Goal: Book appointment/travel/reservation

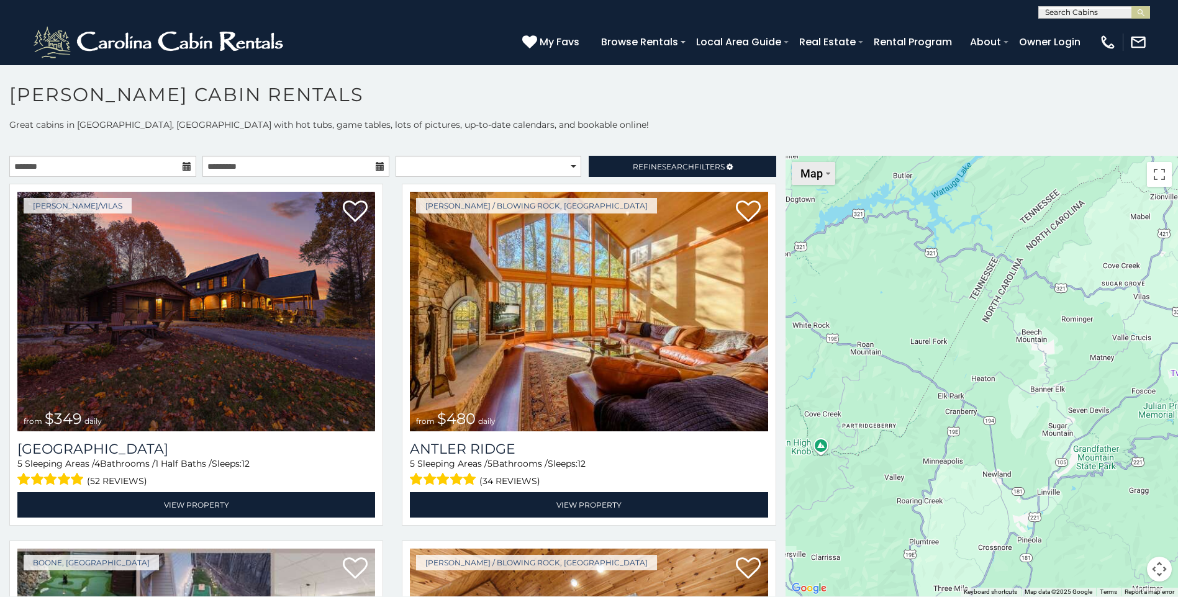
click at [804, 173] on span "Map" at bounding box center [811, 173] width 22 height 13
click at [860, 94] on h1 "[PERSON_NAME] Cabin Rentals" at bounding box center [589, 100] width 1178 height 35
click at [668, 162] on span "Search" at bounding box center [678, 166] width 32 height 9
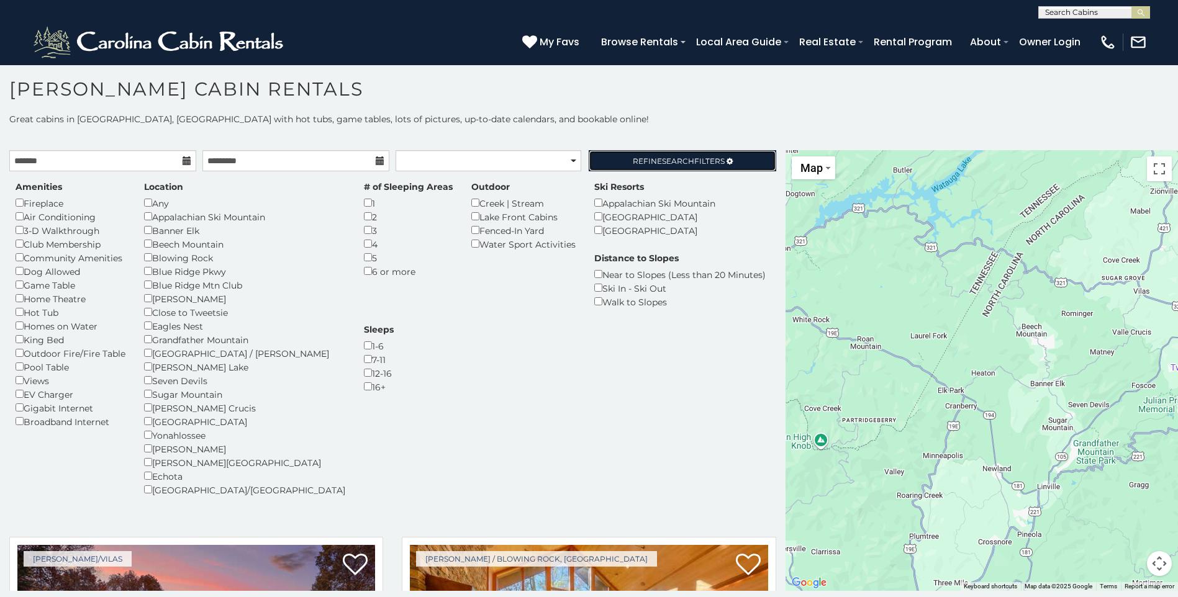
scroll to position [7, 0]
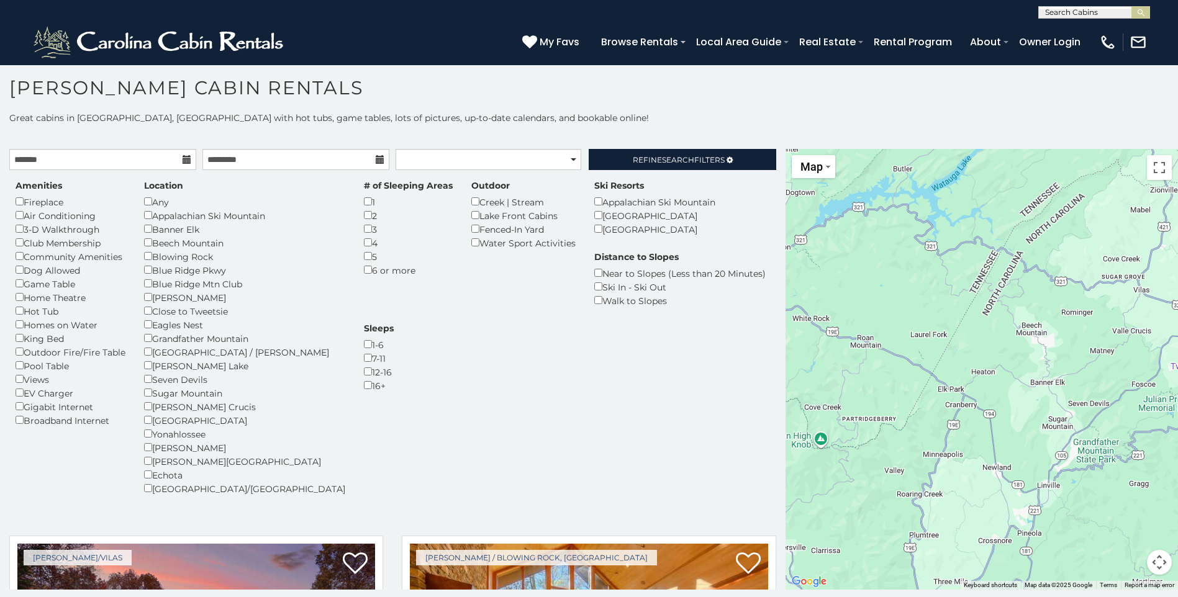
click at [1154, 559] on button "Map camera controls" at bounding box center [1159, 562] width 25 height 25
click at [1126, 559] on button "Zoom out" at bounding box center [1128, 562] width 25 height 25
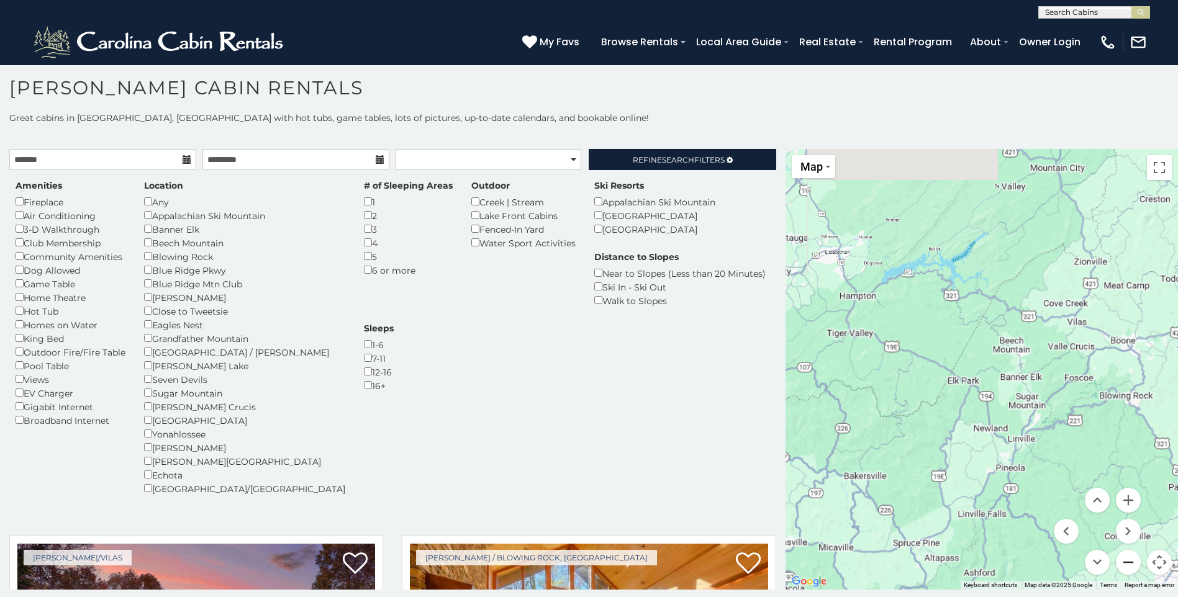
click at [1126, 559] on button "Zoom out" at bounding box center [1128, 562] width 25 height 25
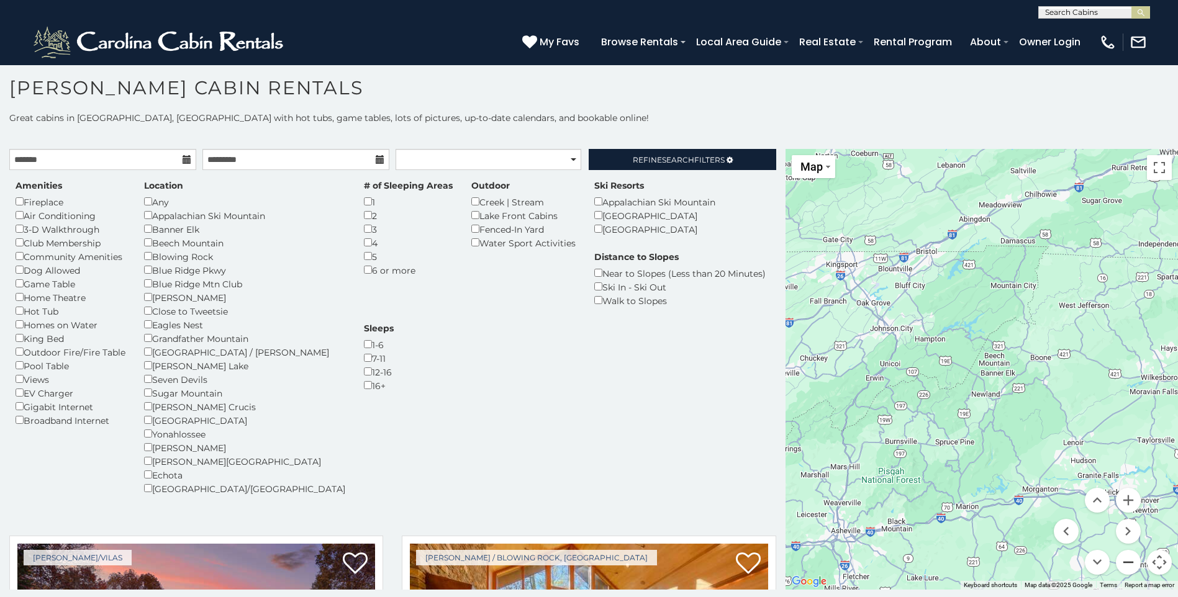
click at [1126, 559] on button "Zoom out" at bounding box center [1128, 562] width 25 height 25
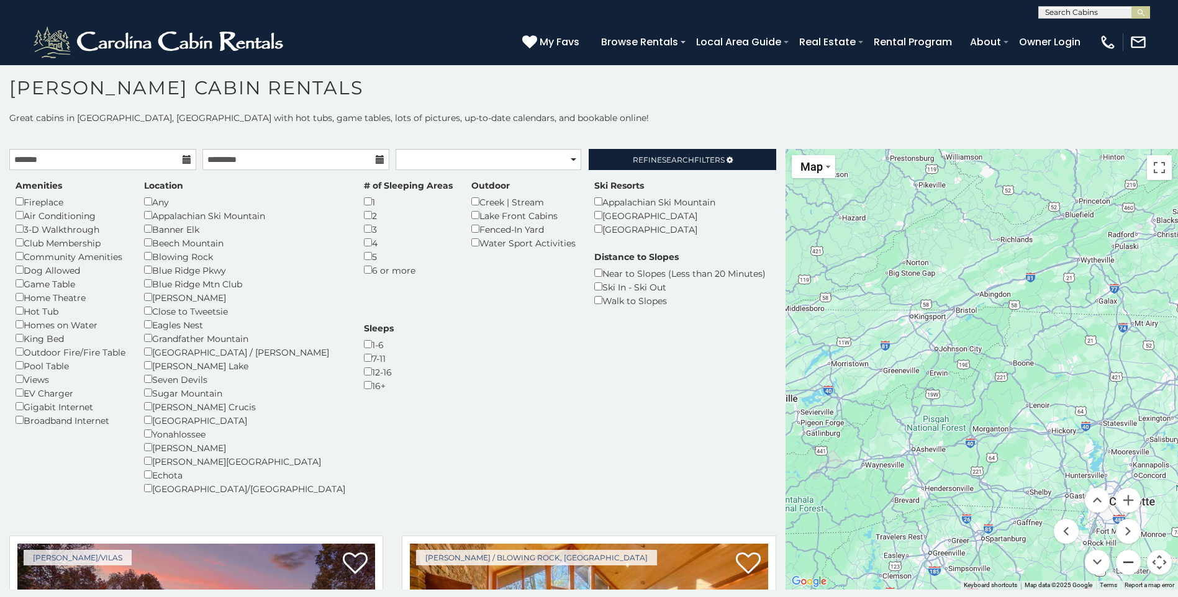
click at [1126, 559] on button "Zoom out" at bounding box center [1128, 562] width 25 height 25
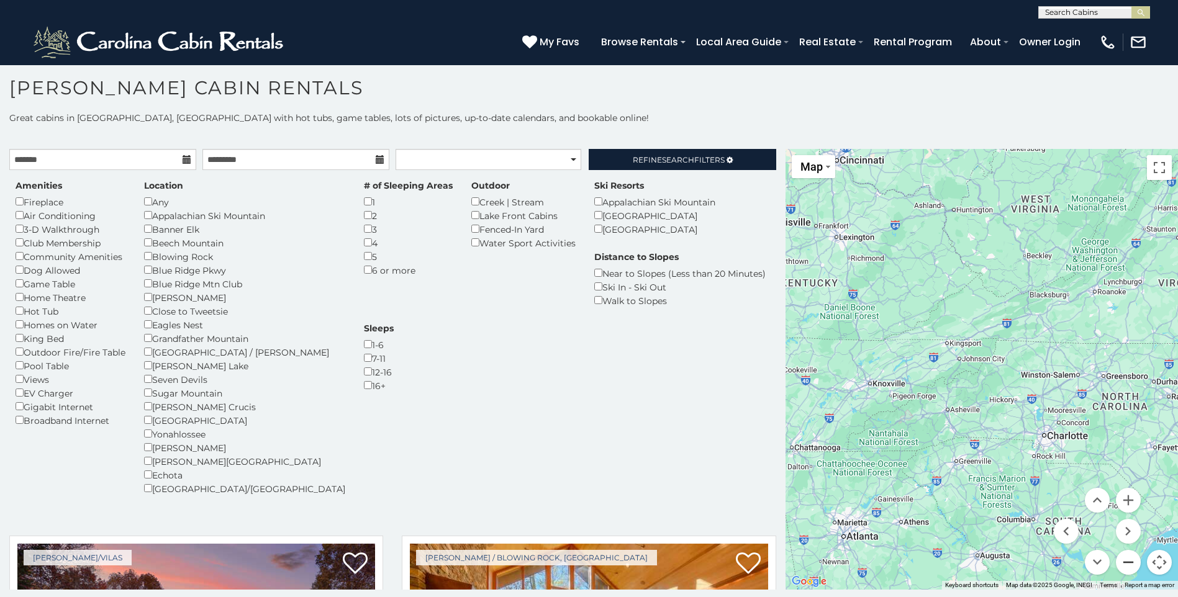
click at [1126, 559] on button "Zoom out" at bounding box center [1128, 562] width 25 height 25
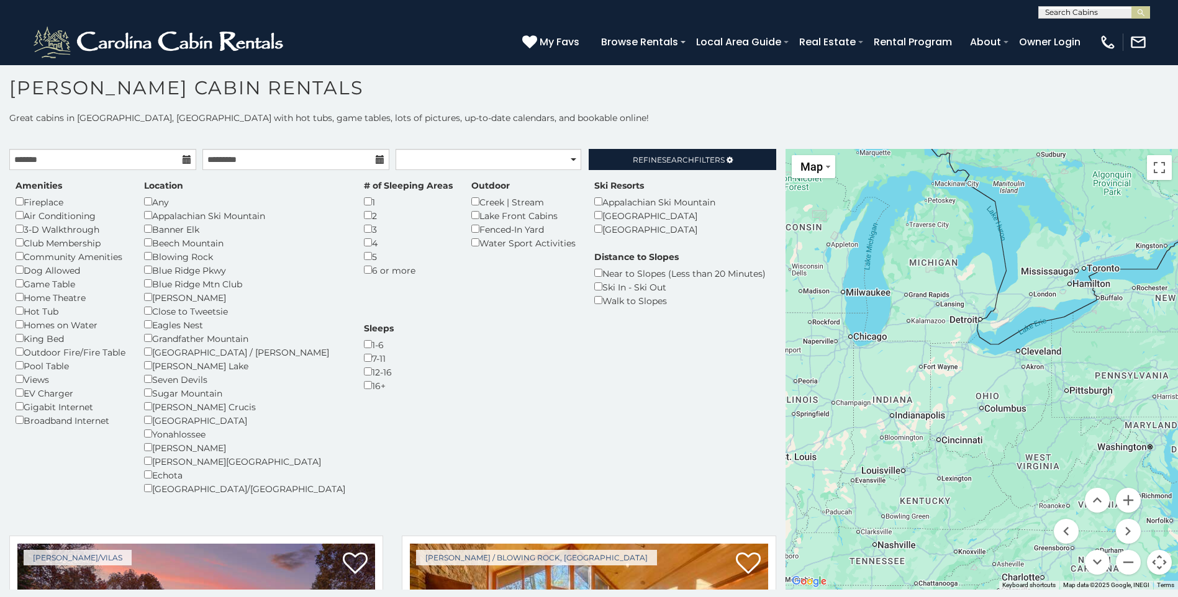
drag, startPoint x: 995, startPoint y: 352, endPoint x: 1024, endPoint y: 505, distance: 155.5
click at [1024, 505] on div at bounding box center [981, 369] width 392 height 441
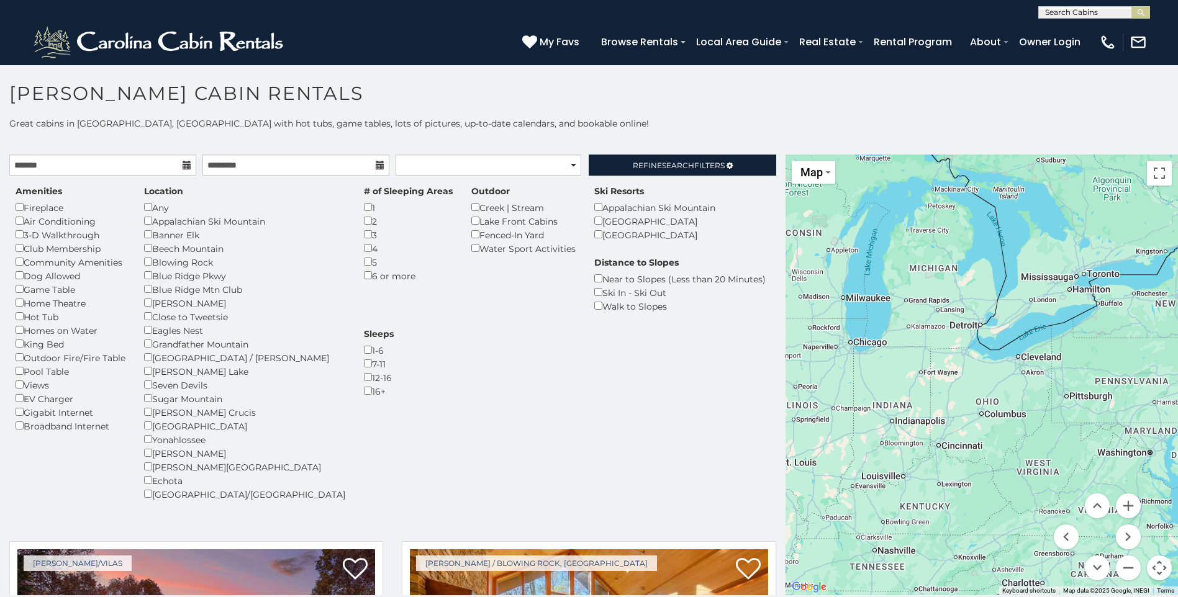
scroll to position [0, 0]
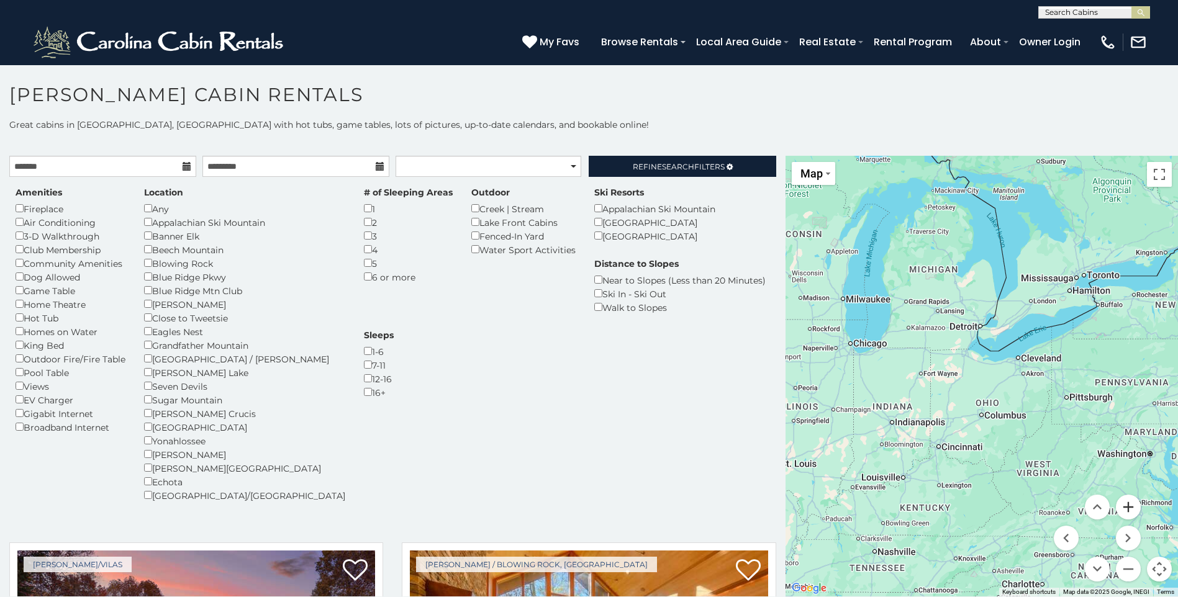
click at [1127, 500] on button "Zoom in" at bounding box center [1128, 507] width 25 height 25
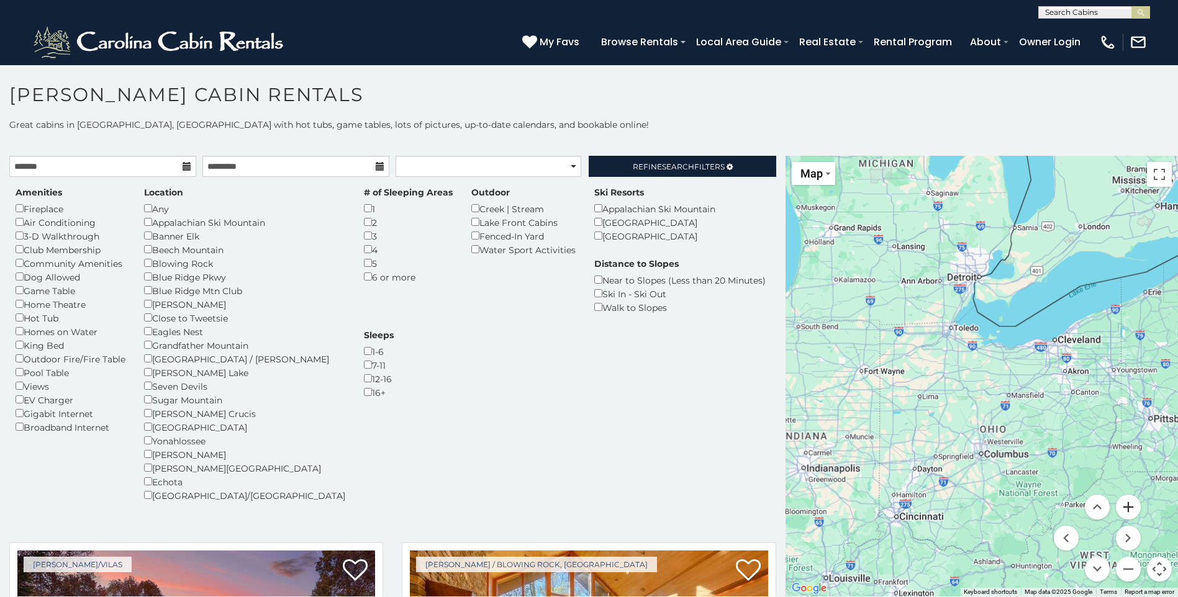
click at [1127, 508] on button "Zoom in" at bounding box center [1128, 507] width 25 height 25
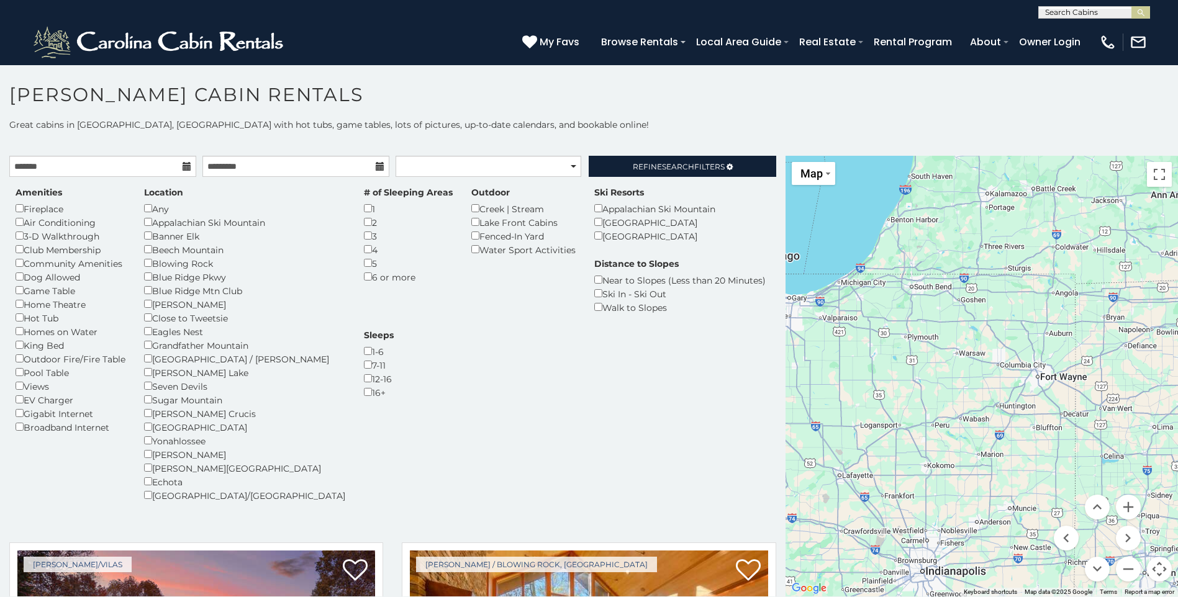
drag, startPoint x: 830, startPoint y: 420, endPoint x: 1131, endPoint y: 431, distance: 300.7
click at [1131, 431] on div at bounding box center [981, 376] width 392 height 441
